Goal: Navigation & Orientation: Find specific page/section

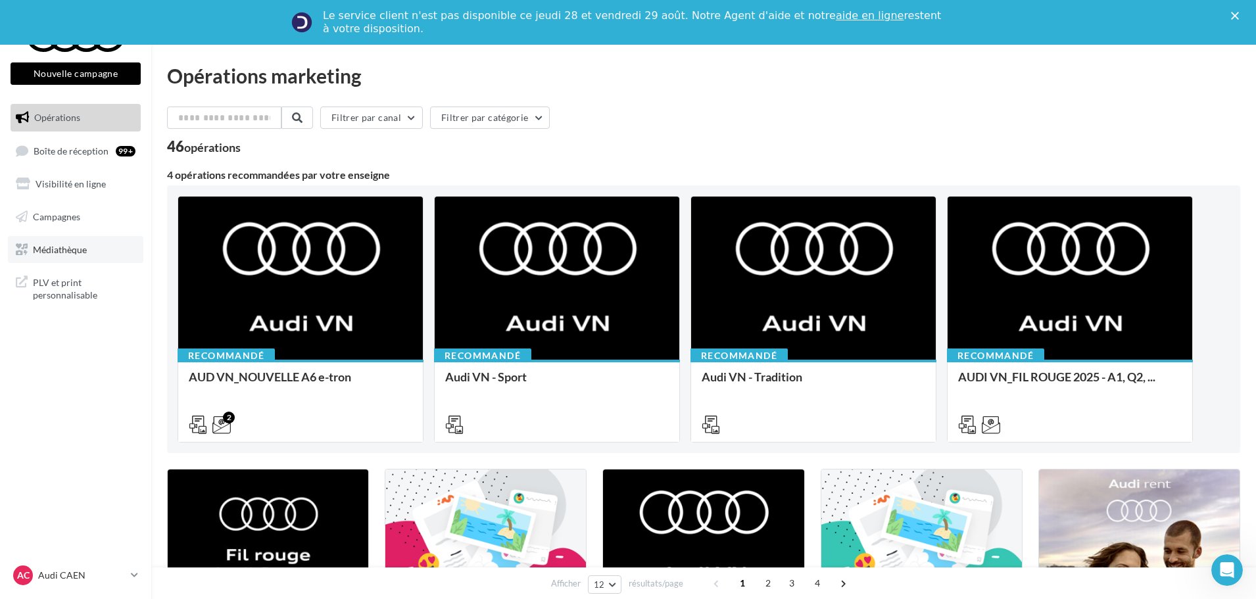
click at [72, 252] on span "Médiathèque" at bounding box center [60, 248] width 54 height 11
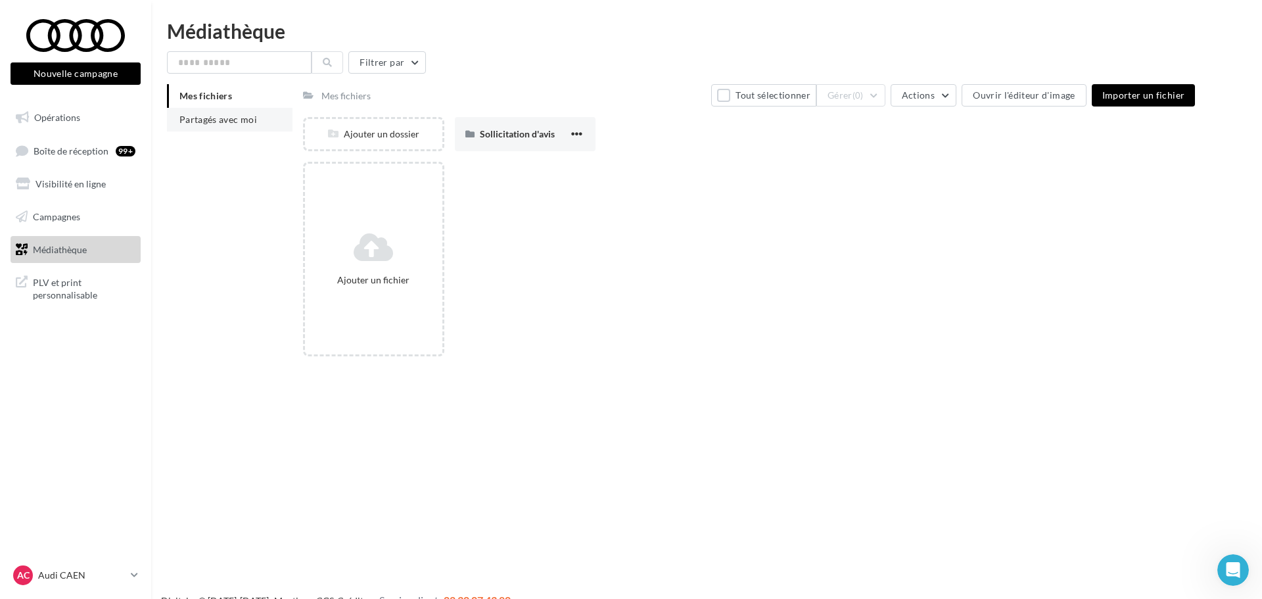
click at [178, 108] on li "Mes fichiers" at bounding box center [230, 96] width 126 height 24
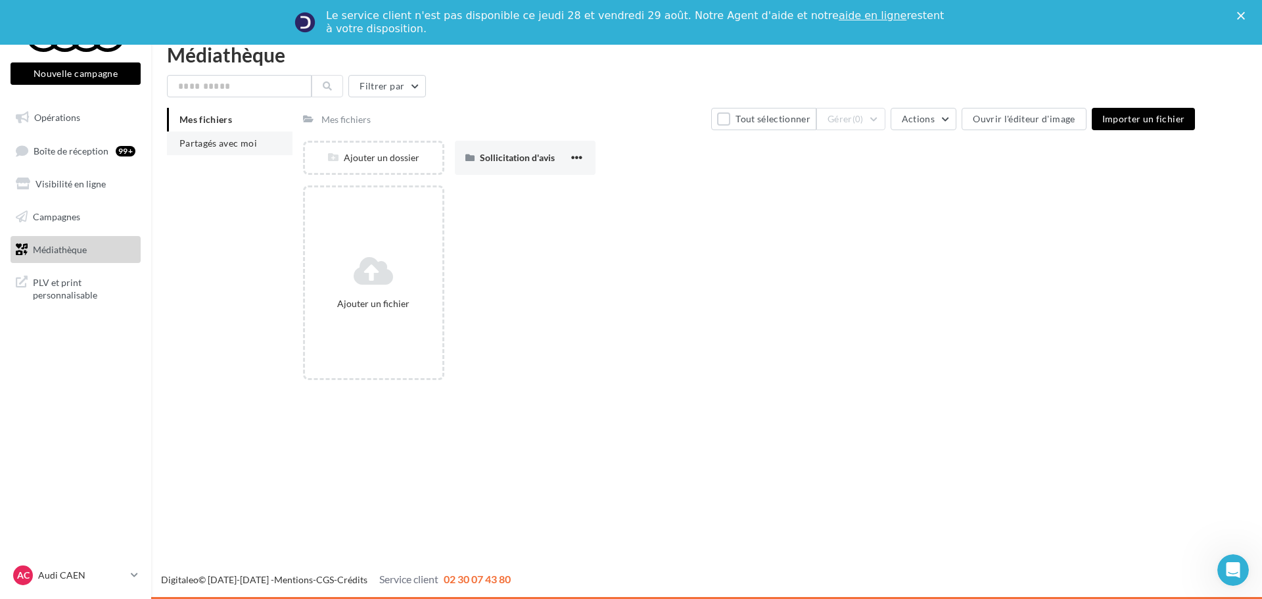
click at [182, 142] on span "Partagés avec moi" at bounding box center [218, 142] width 78 height 11
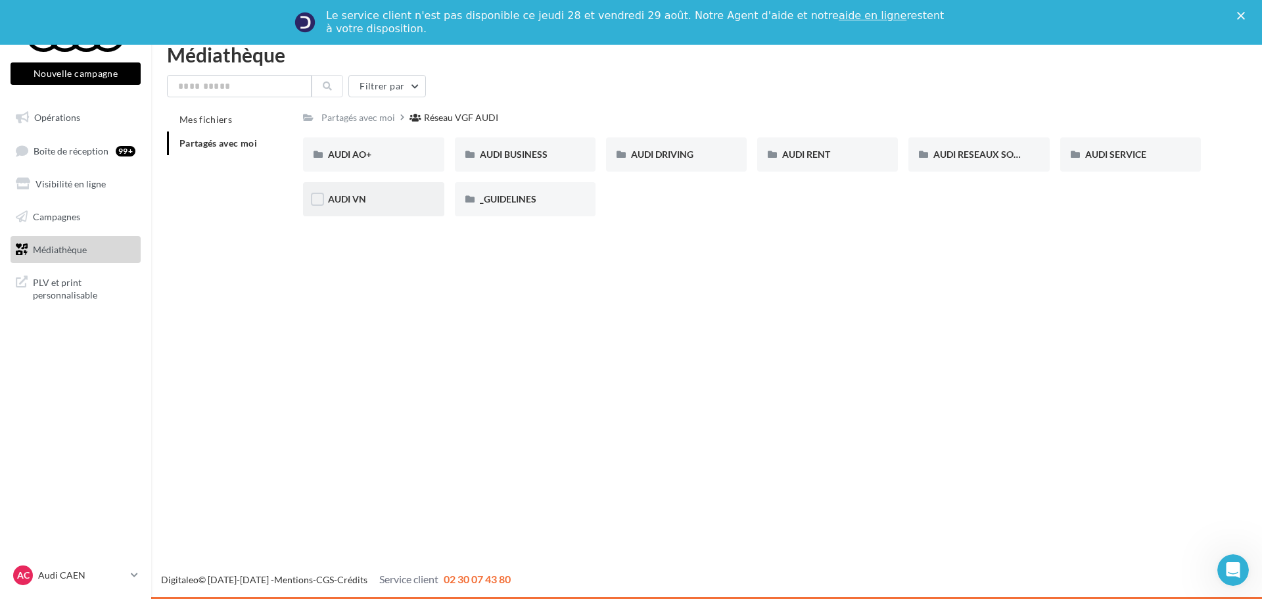
click at [350, 207] on div "AUDI VN" at bounding box center [373, 199] width 141 height 34
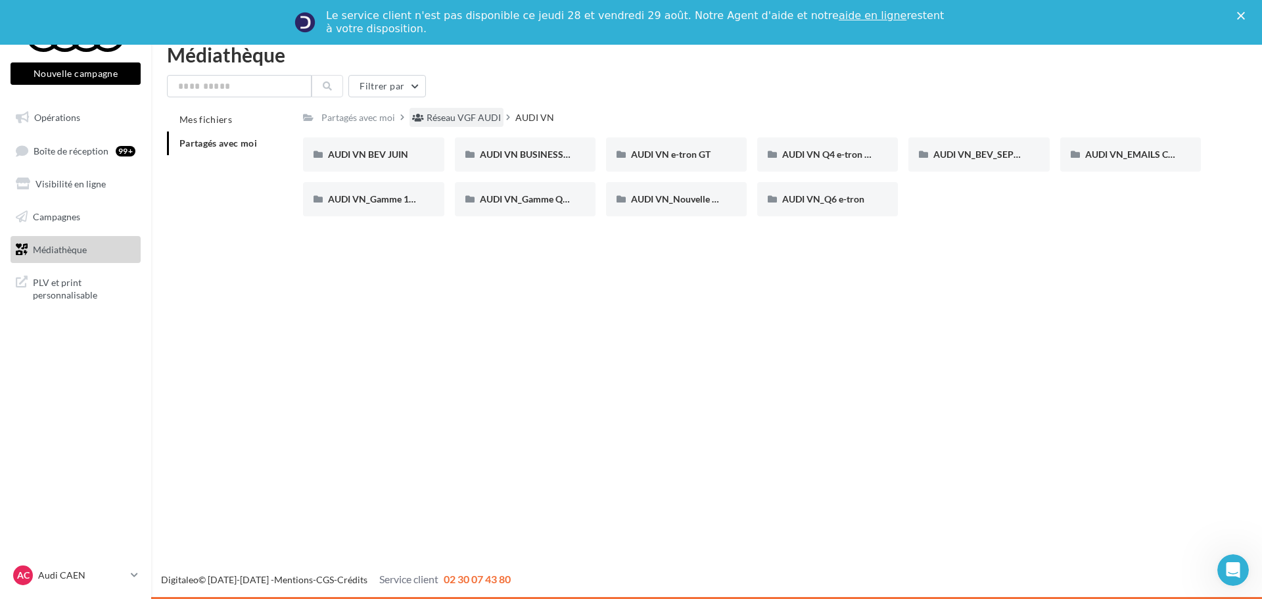
click at [466, 114] on div "Réseau VGF AUDI" at bounding box center [464, 117] width 74 height 13
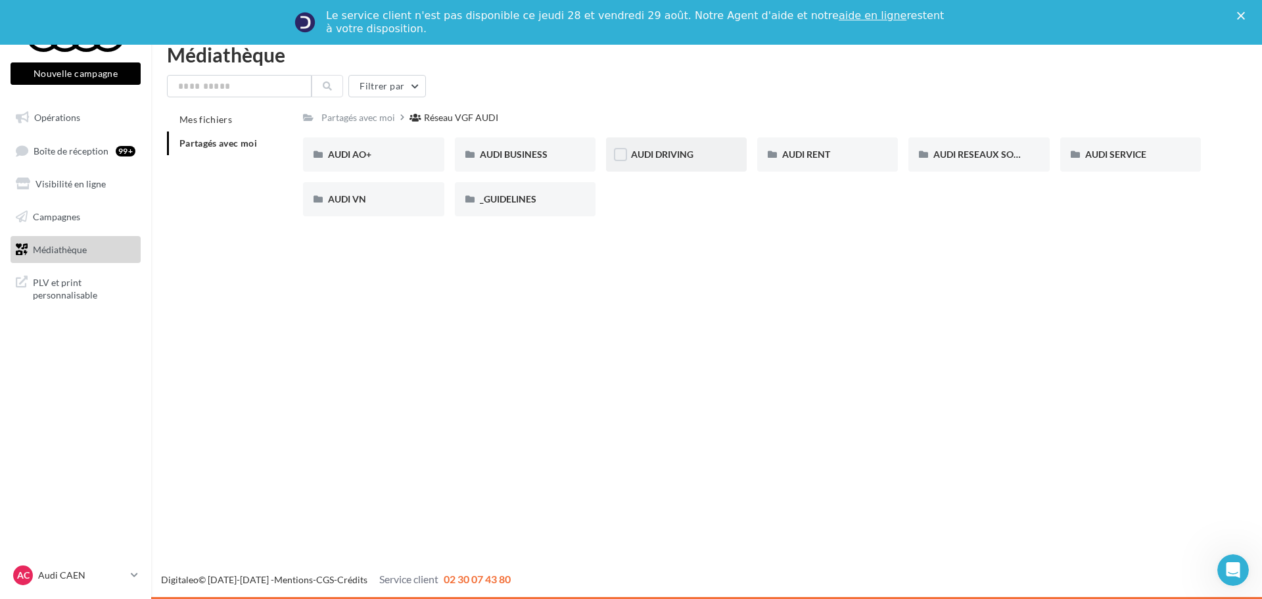
click at [731, 158] on div "AUDI DRIVING" at bounding box center [676, 154] width 141 height 34
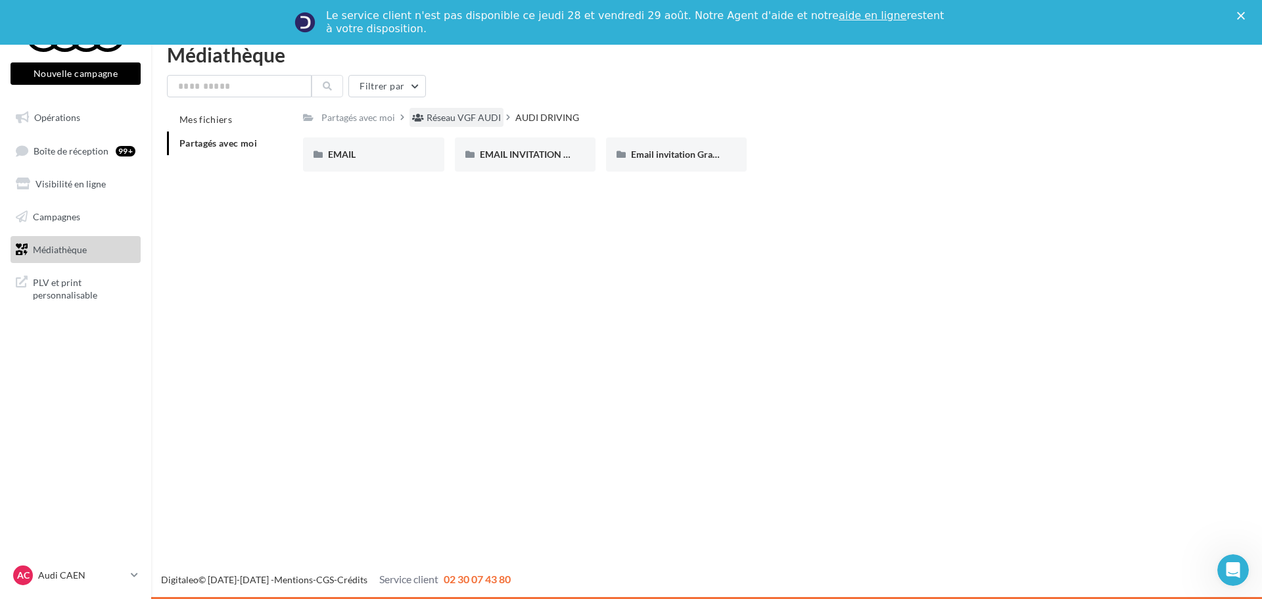
click at [472, 115] on div "Réseau VGF AUDI" at bounding box center [464, 117] width 74 height 13
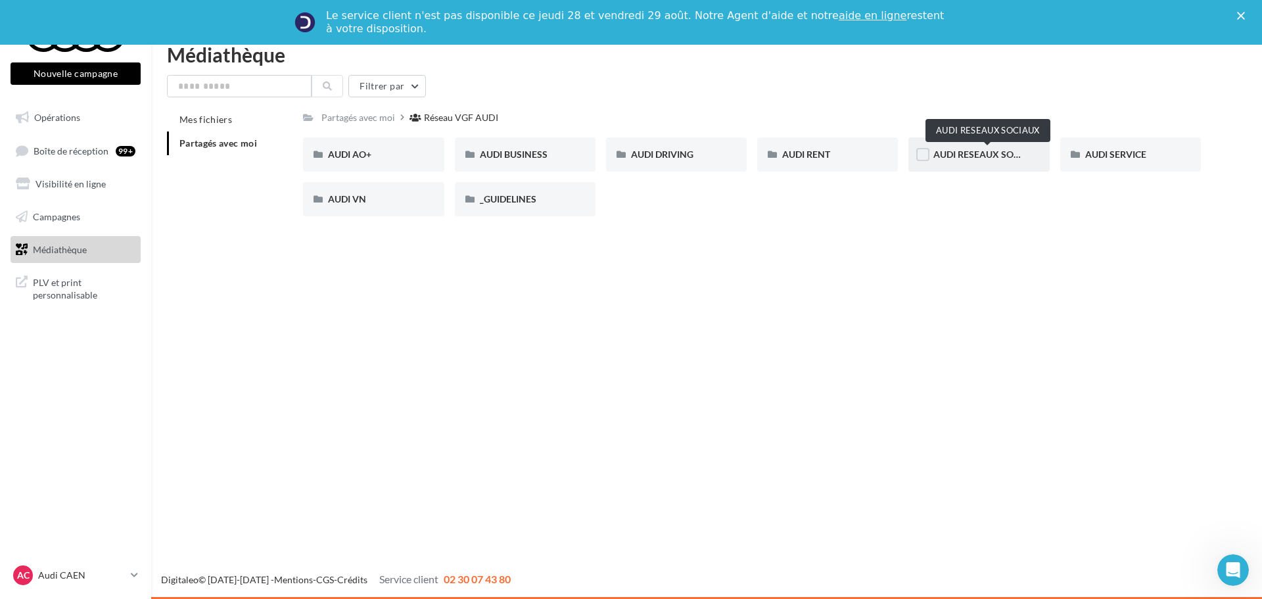
click at [1003, 151] on span "AUDI RESEAUX SOCIAUX" at bounding box center [988, 154] width 108 height 11
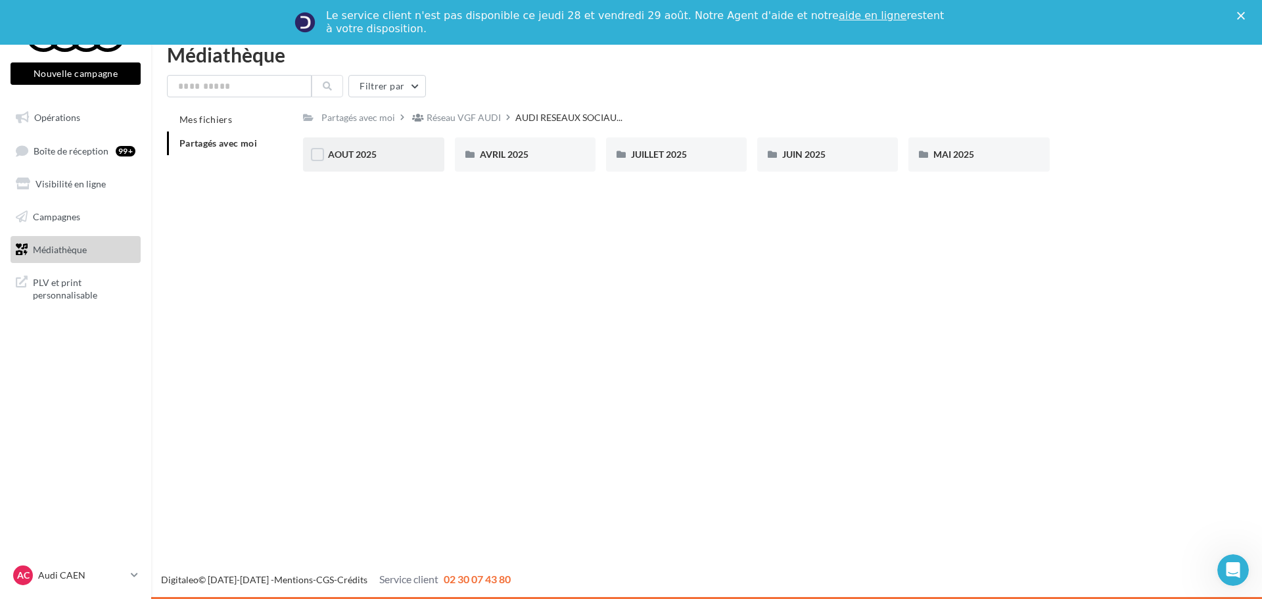
click at [429, 158] on div "AOUT 2025" at bounding box center [373, 154] width 141 height 34
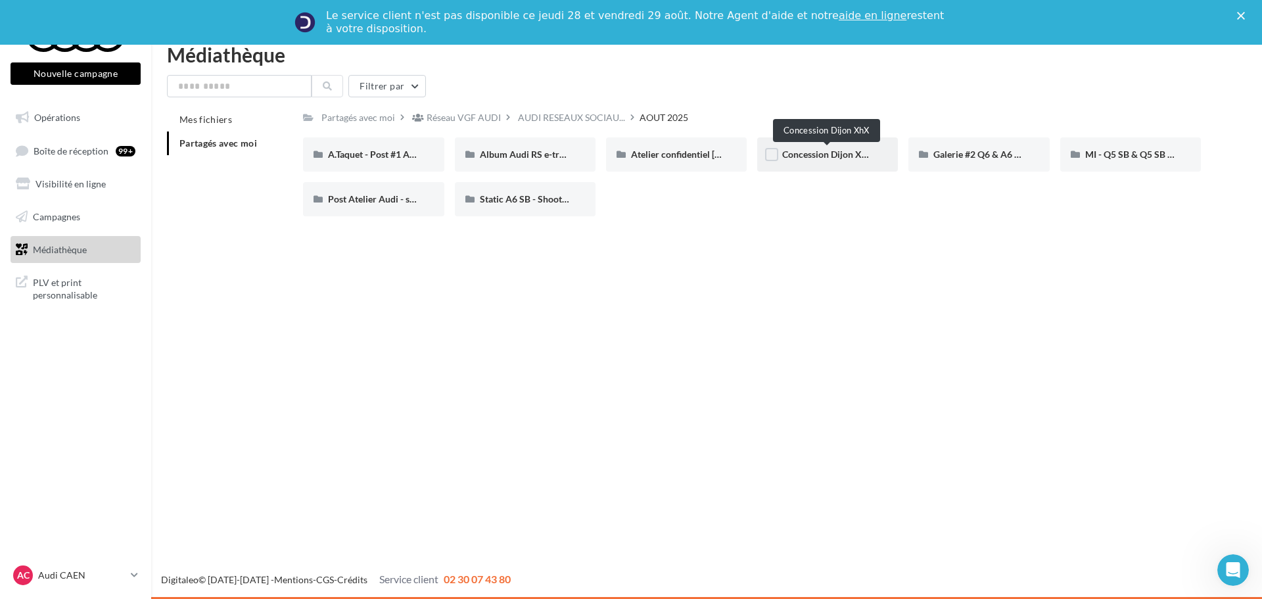
click at [871, 154] on span "Concession Dijon XhX" at bounding box center [827, 154] width 91 height 11
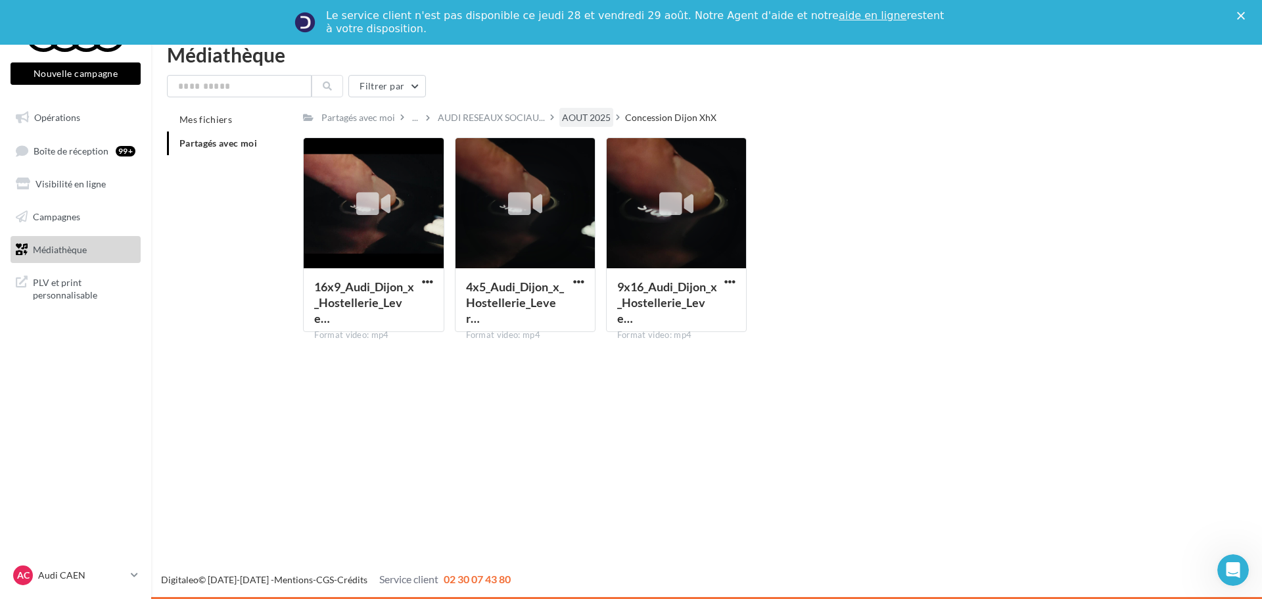
click at [609, 120] on div "AOUT 2025" at bounding box center [586, 117] width 54 height 19
